Goal: Check status: Check status

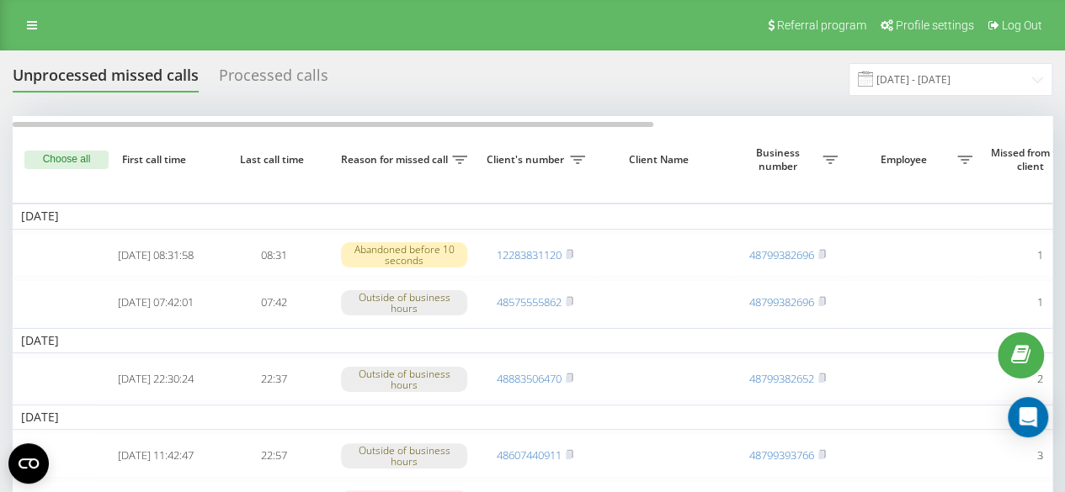
click at [301, 77] on div "Processed calls" at bounding box center [273, 79] width 109 height 26
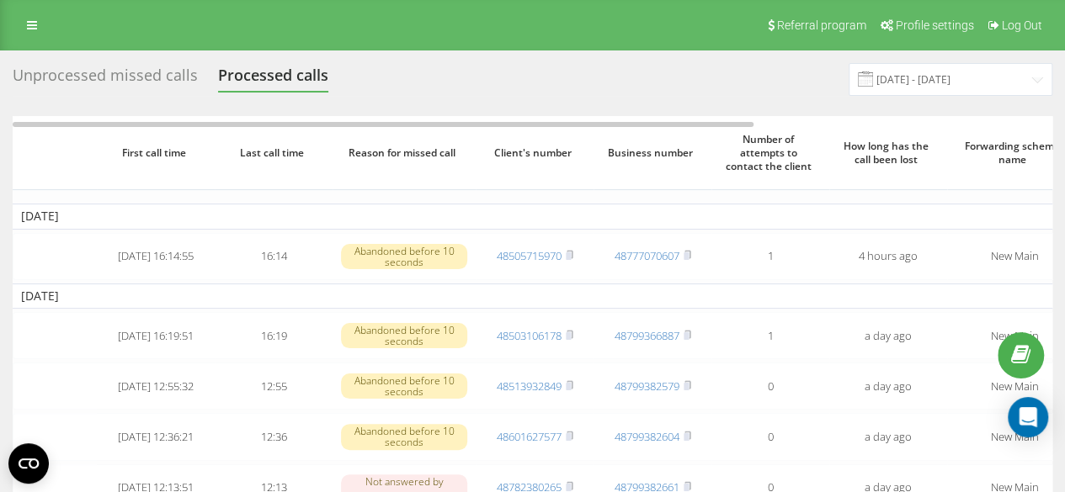
click at [131, 85] on div "Unprocessed missed calls" at bounding box center [105, 79] width 185 height 26
